Goal: Information Seeking & Learning: Learn about a topic

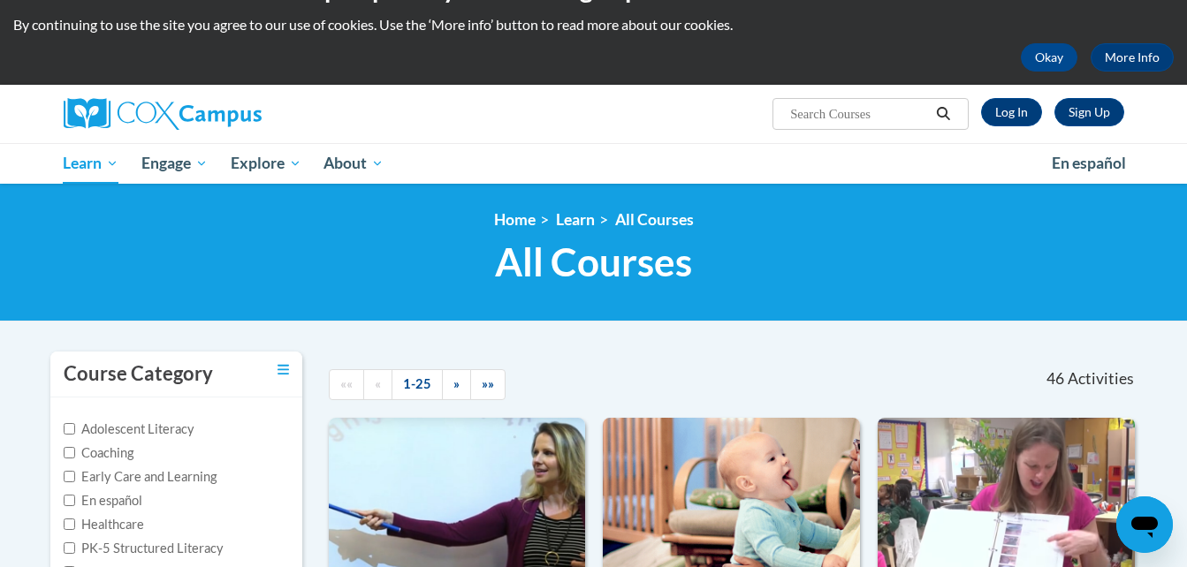
scroll to position [11, 0]
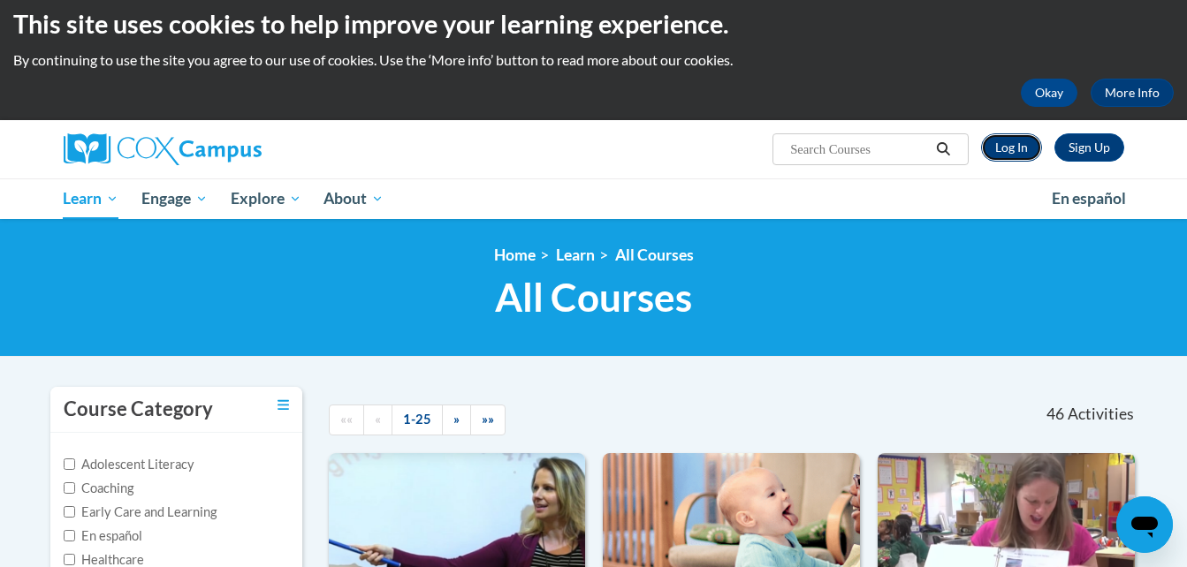
click at [1017, 142] on link "Log In" at bounding box center [1011, 147] width 61 height 28
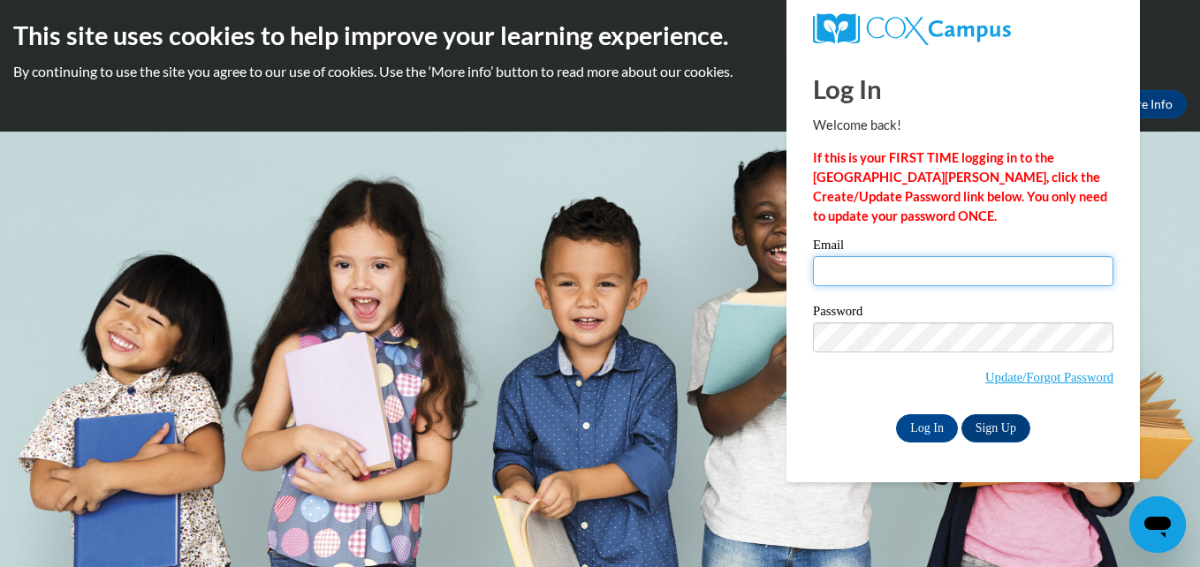
type input "mcoy0004@kctcs.edu"
click at [930, 270] on input "mcoy0004@kctcs.edu" at bounding box center [963, 271] width 300 height 30
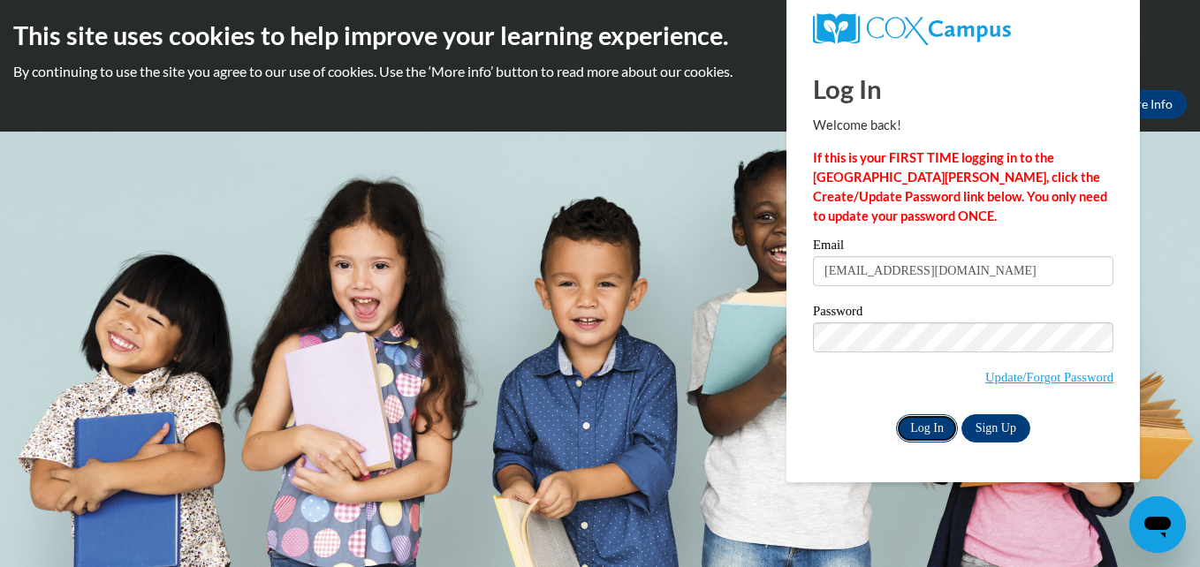
click at [933, 433] on input "Log In" at bounding box center [927, 428] width 62 height 28
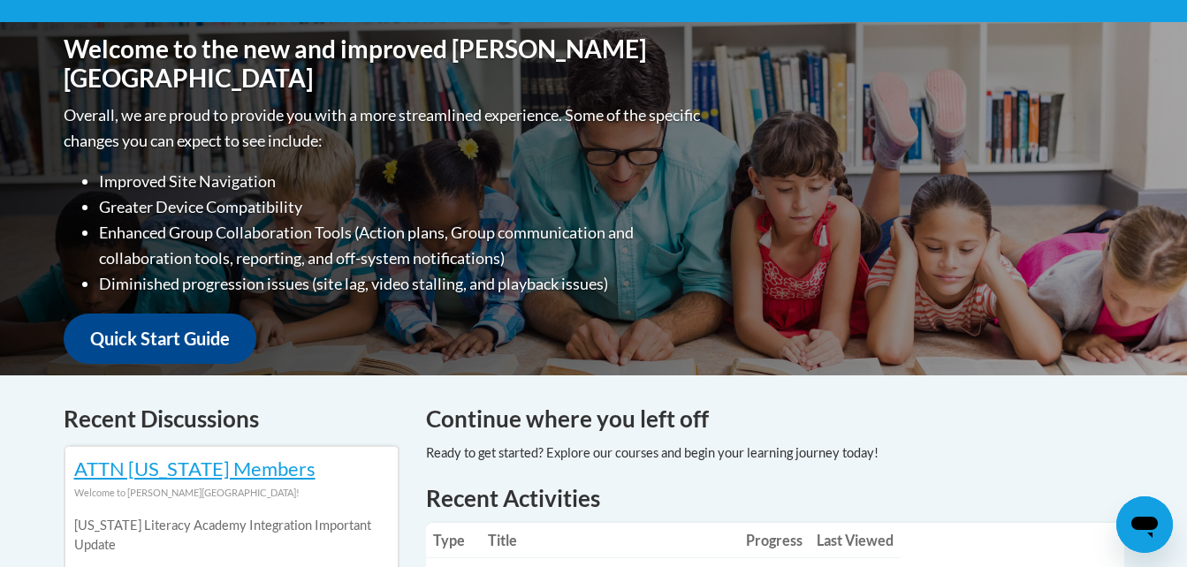
scroll to position [542, 0]
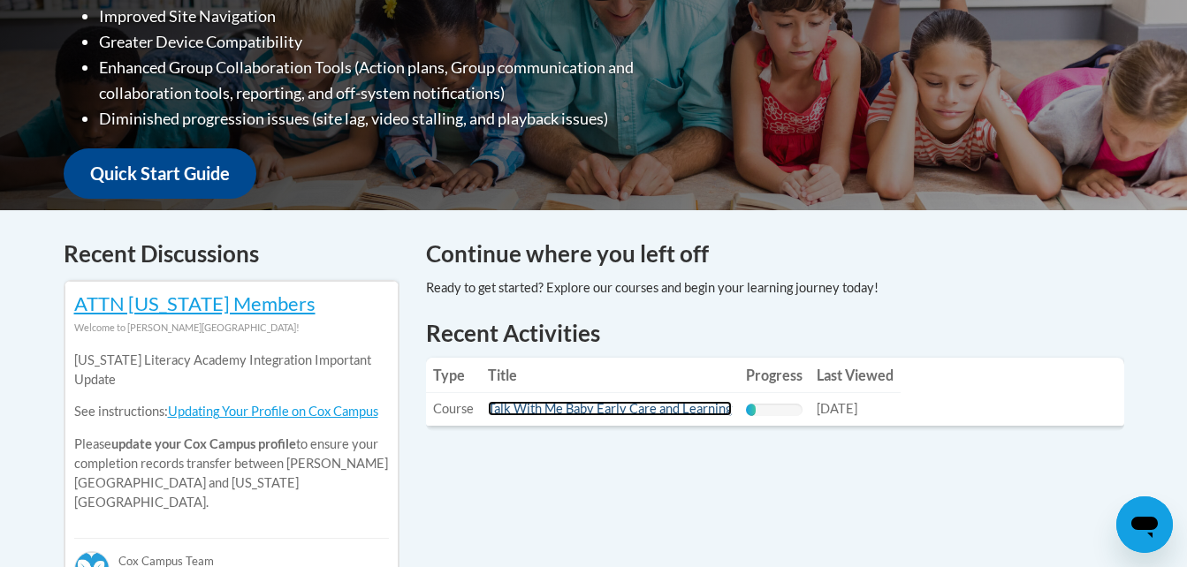
click at [677, 409] on link "Talk With Me Baby Early Care and Learning" at bounding box center [610, 408] width 244 height 15
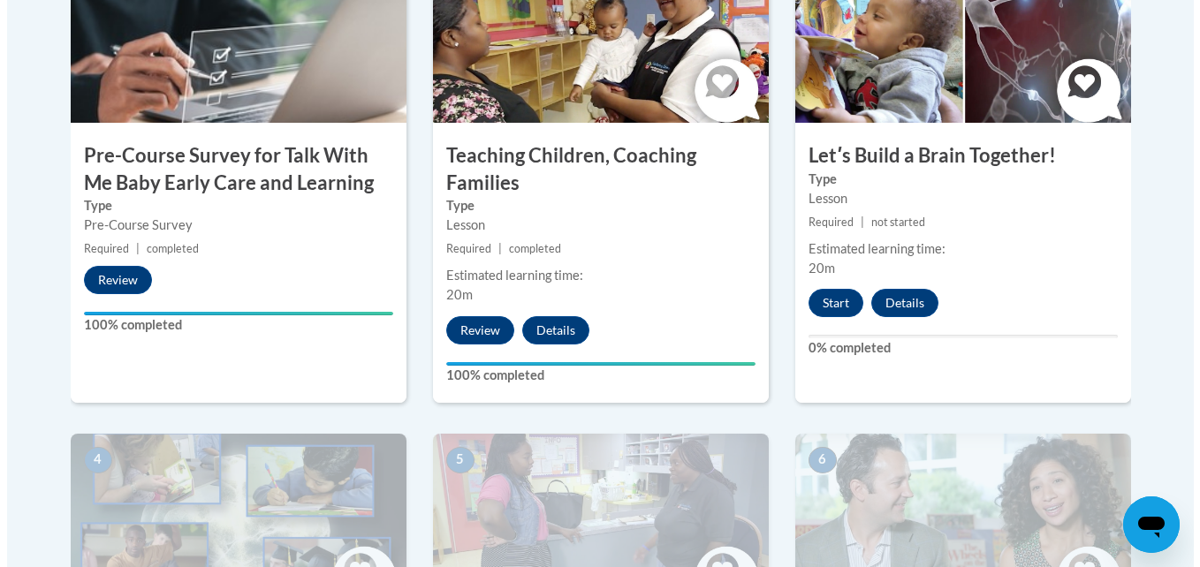
scroll to position [742, 0]
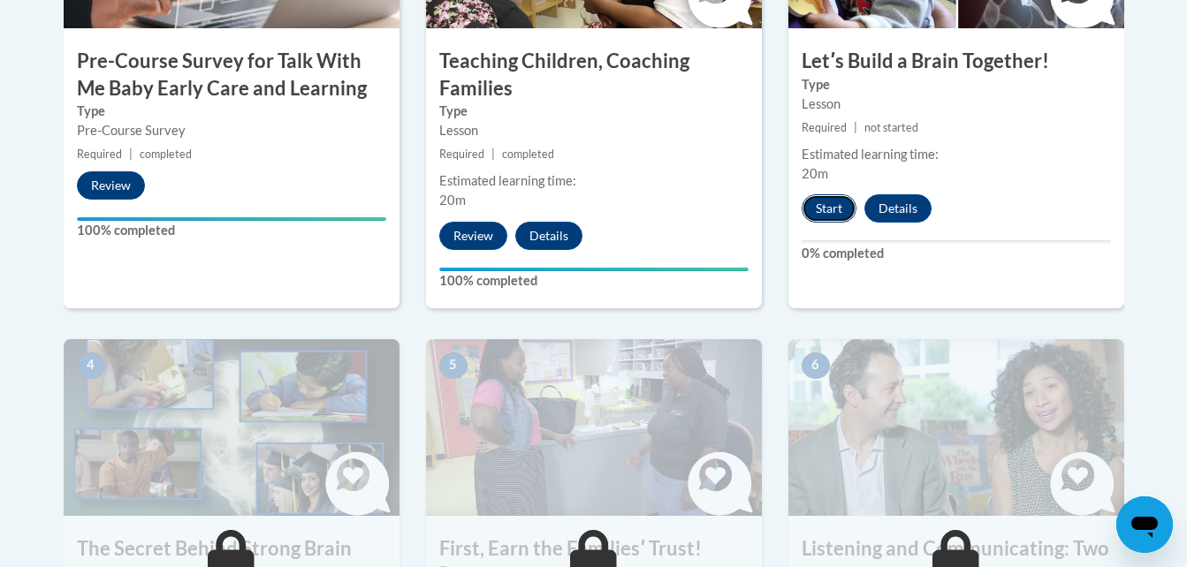
click at [841, 209] on button "Start" at bounding box center [829, 208] width 55 height 28
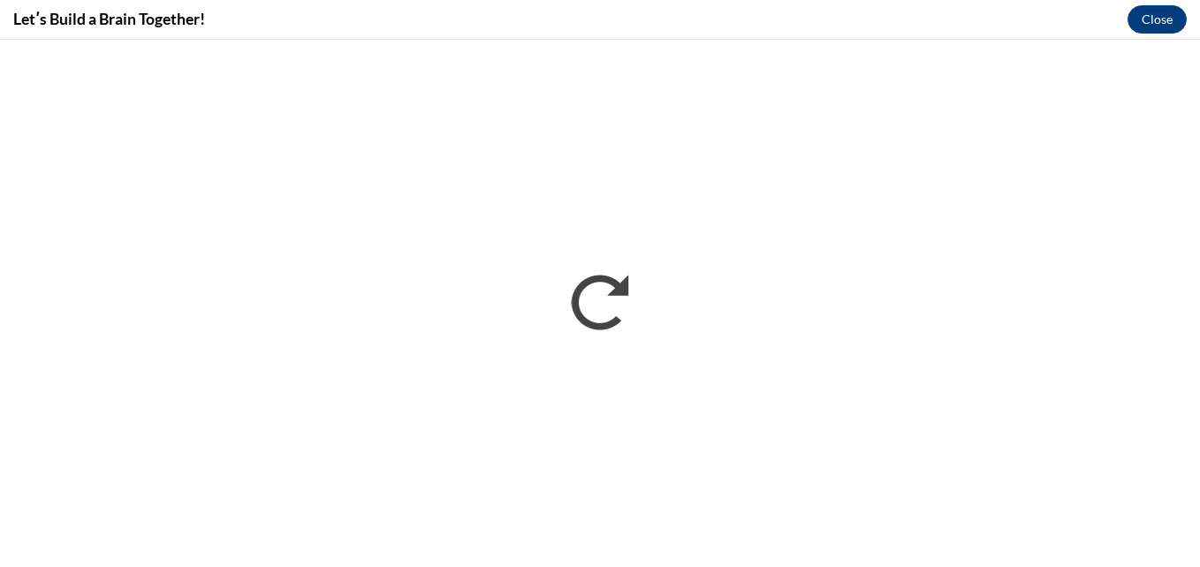
scroll to position [0, 0]
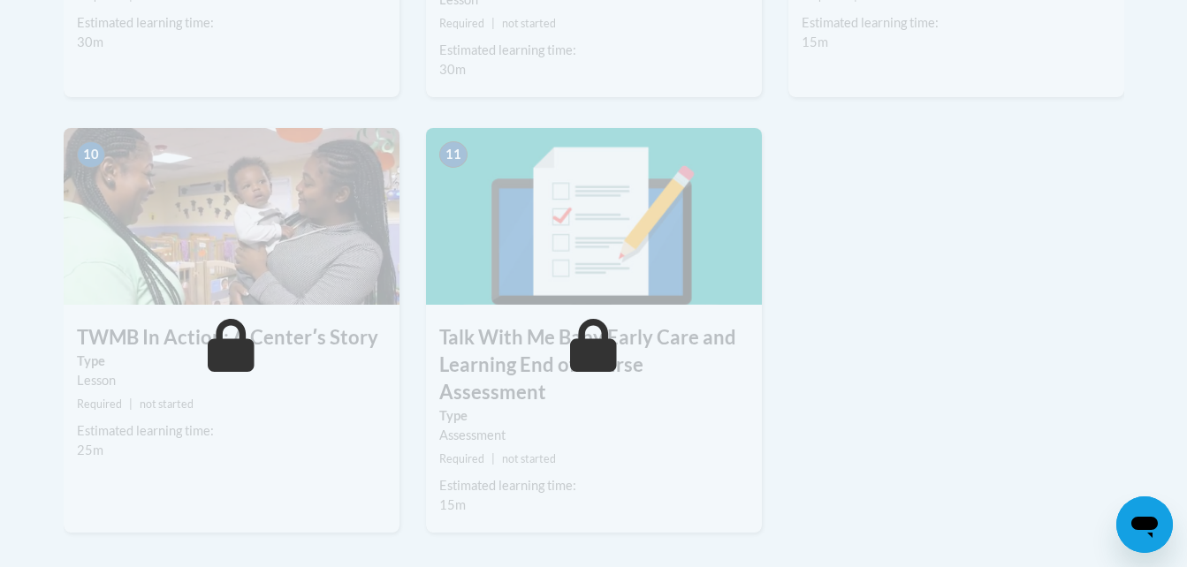
scroll to position [1873, 0]
